Goal: Find specific page/section: Find specific page/section

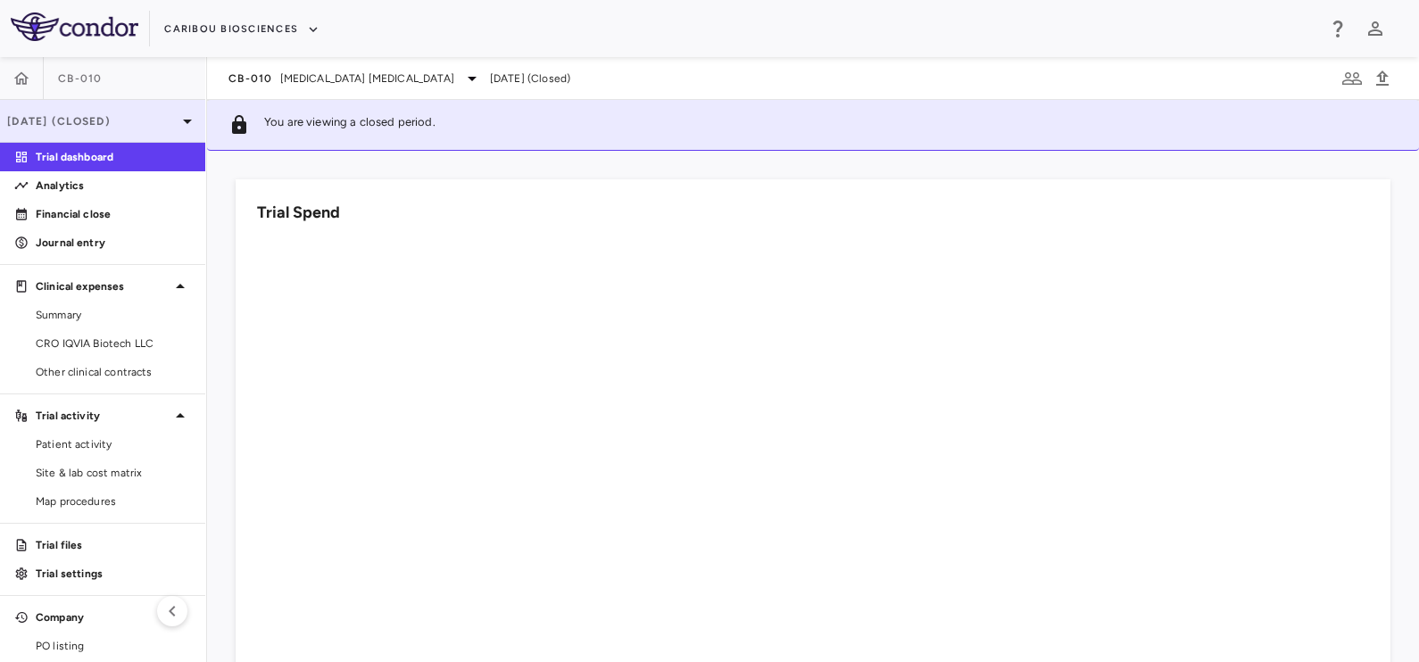
click at [86, 120] on p "[DATE] (Closed)" at bounding box center [92, 121] width 170 height 16
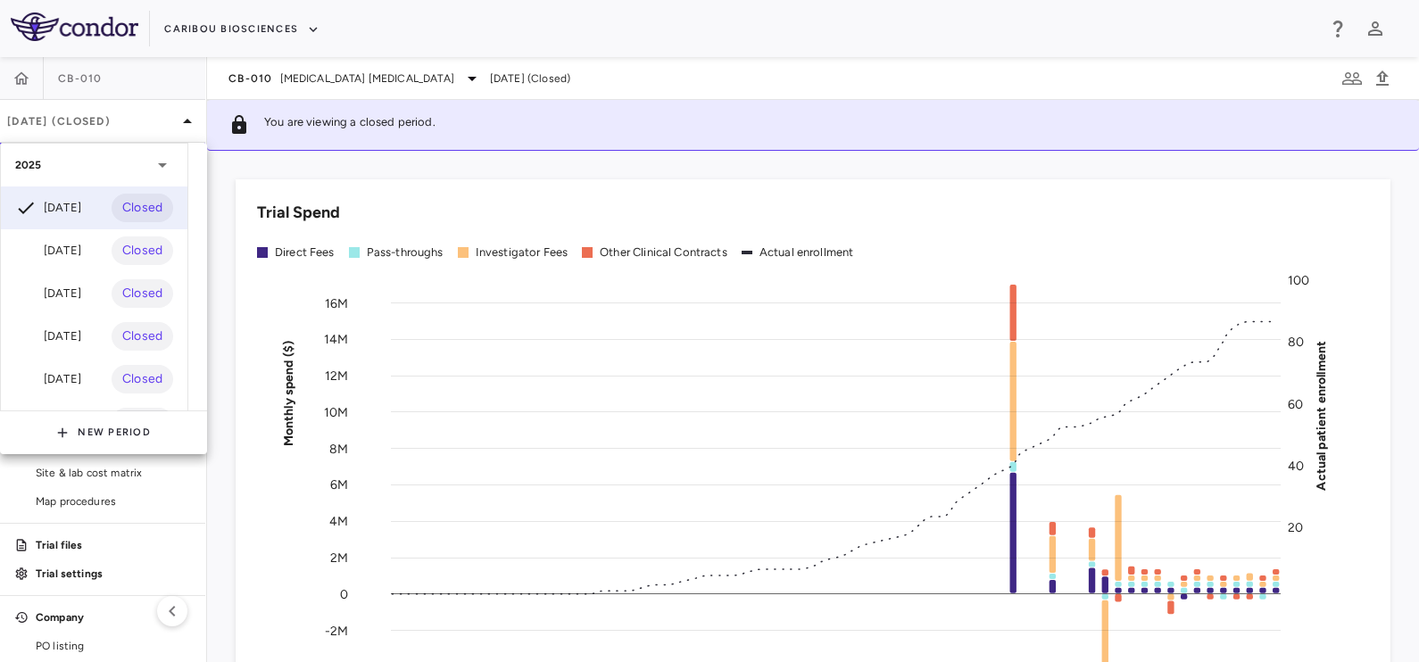
click at [338, 78] on div at bounding box center [709, 331] width 1419 height 662
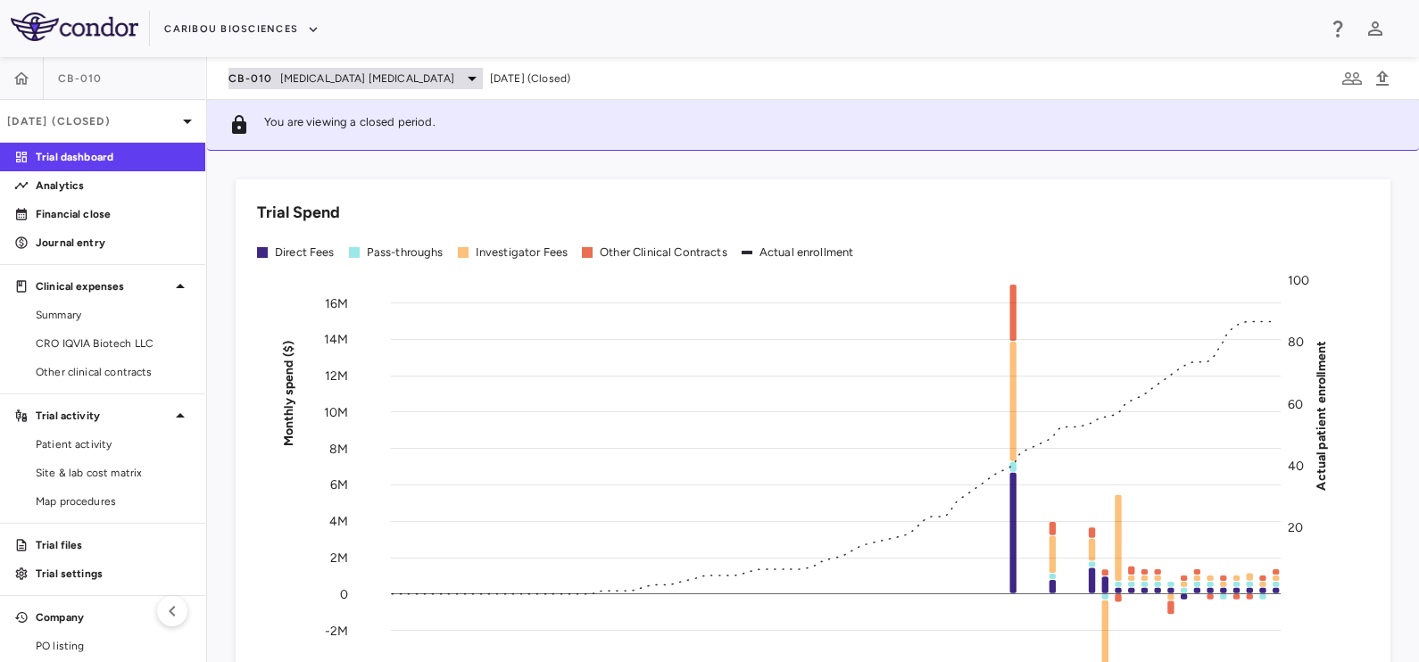
click at [302, 81] on span "[MEDICAL_DATA] [MEDICAL_DATA]" at bounding box center [367, 78] width 174 height 16
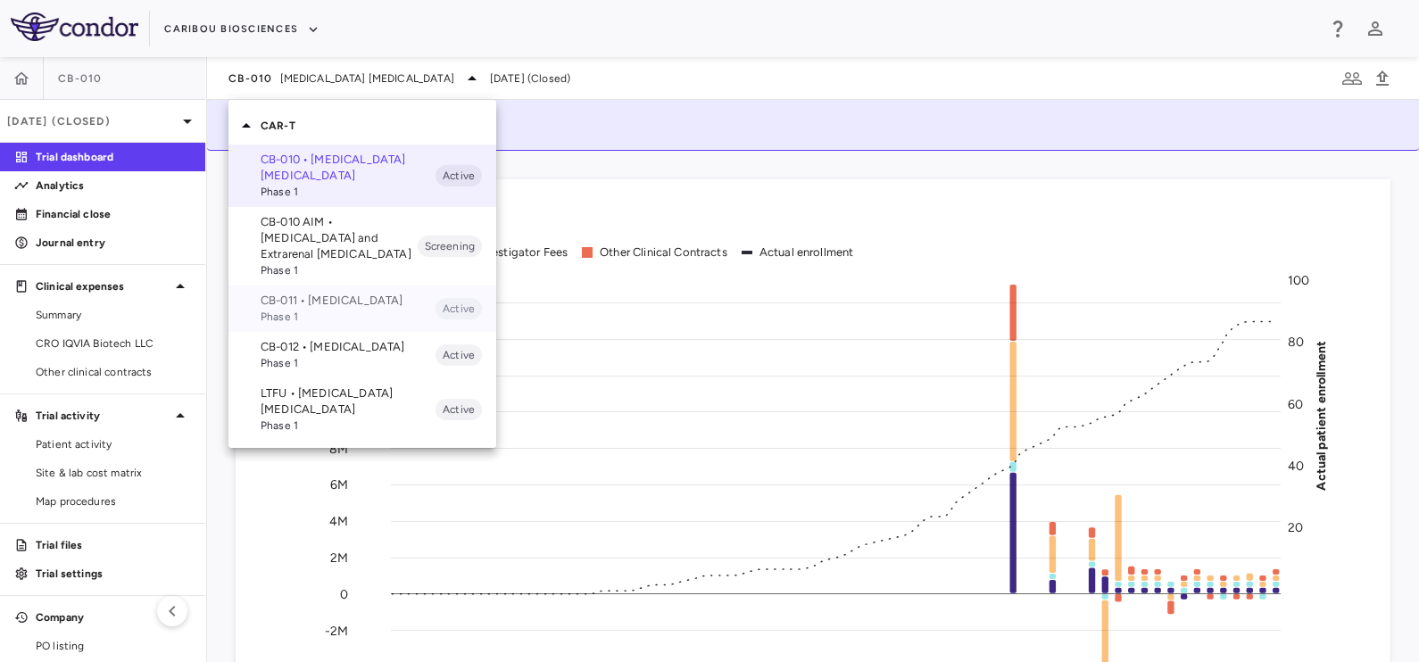
click at [309, 301] on p "CB-011 • [MEDICAL_DATA]" at bounding box center [348, 301] width 175 height 16
